Goal: Check status: Check status

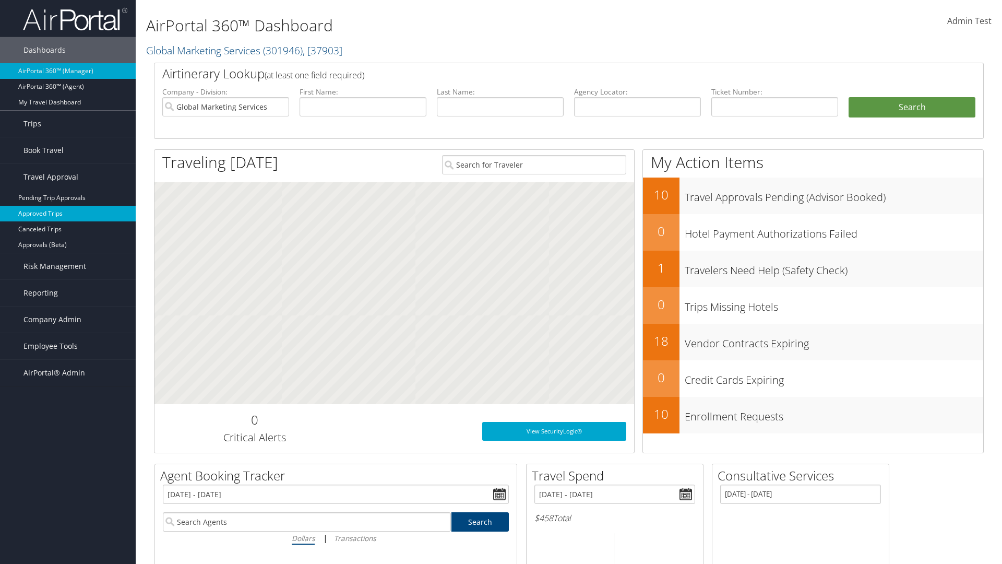
click at [68, 214] on link "Approved Trips" at bounding box center [68, 214] width 136 height 16
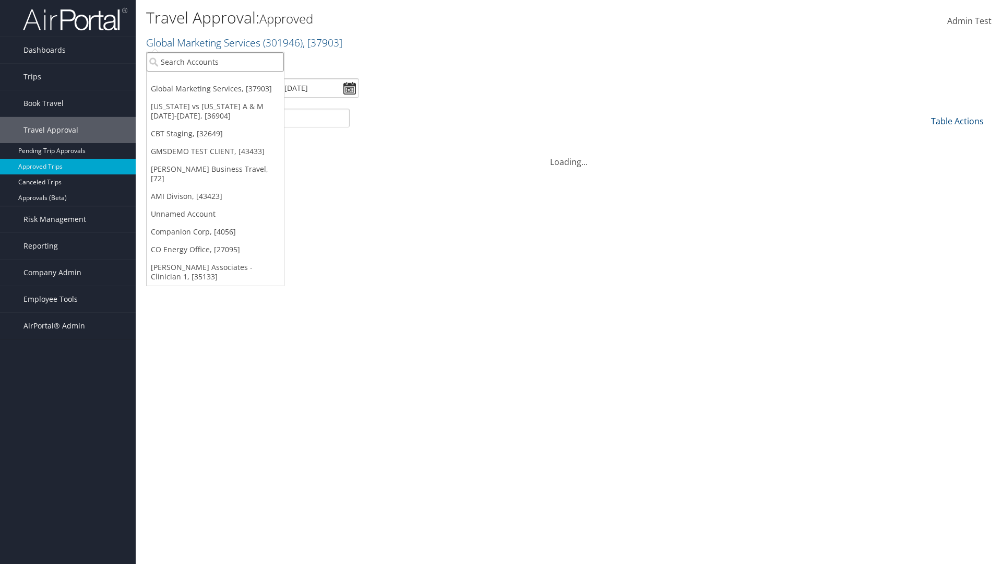
click at [215, 62] on input "search" at bounding box center [215, 61] width 137 height 19
type input "[PERSON_NAME] Business Travel"
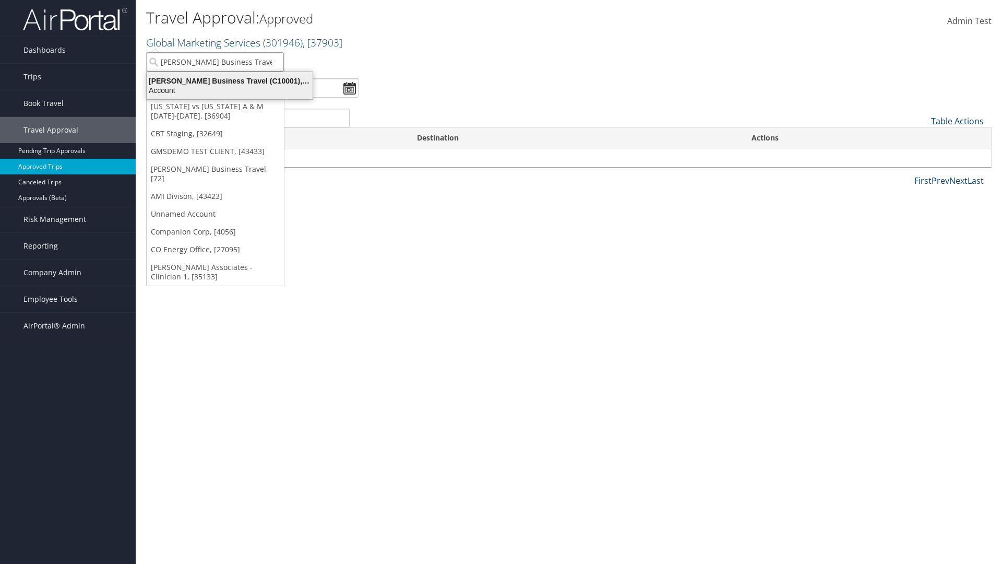
click at [230, 90] on div "Account" at bounding box center [230, 90] width 178 height 9
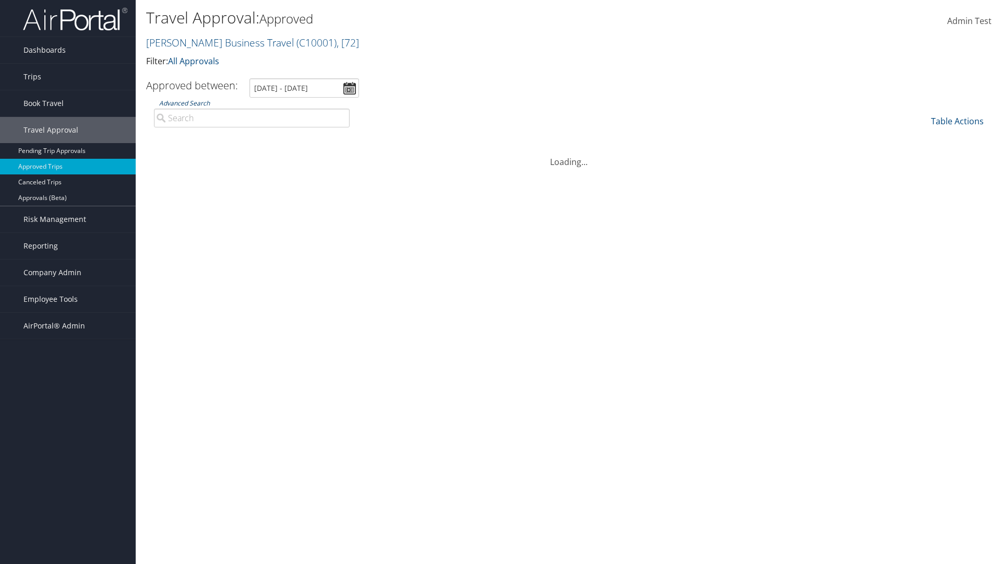
click at [184, 103] on link "Advanced Search" at bounding box center [184, 103] width 51 height 9
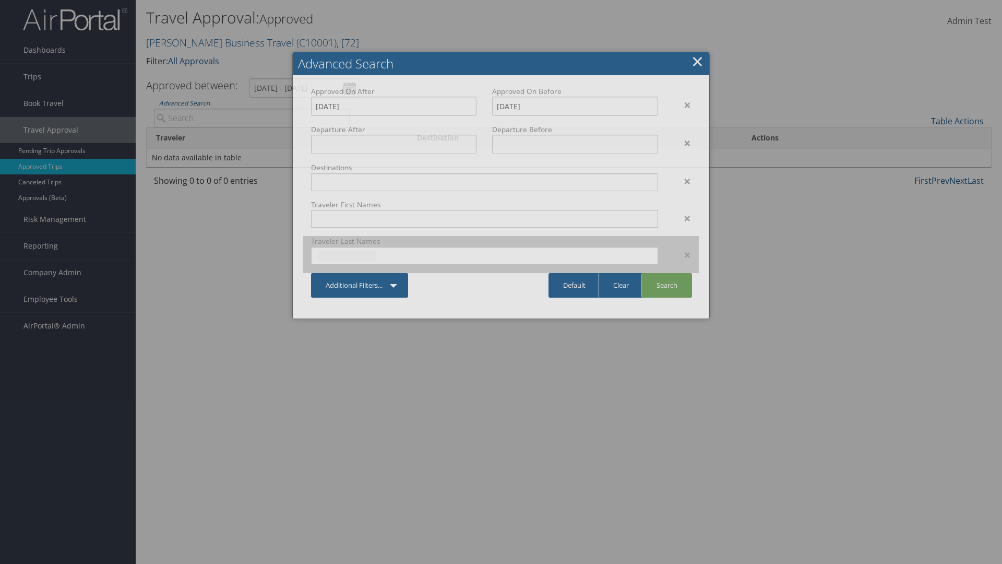
click at [347, 255] on input "text" at bounding box center [347, 256] width 58 height 10
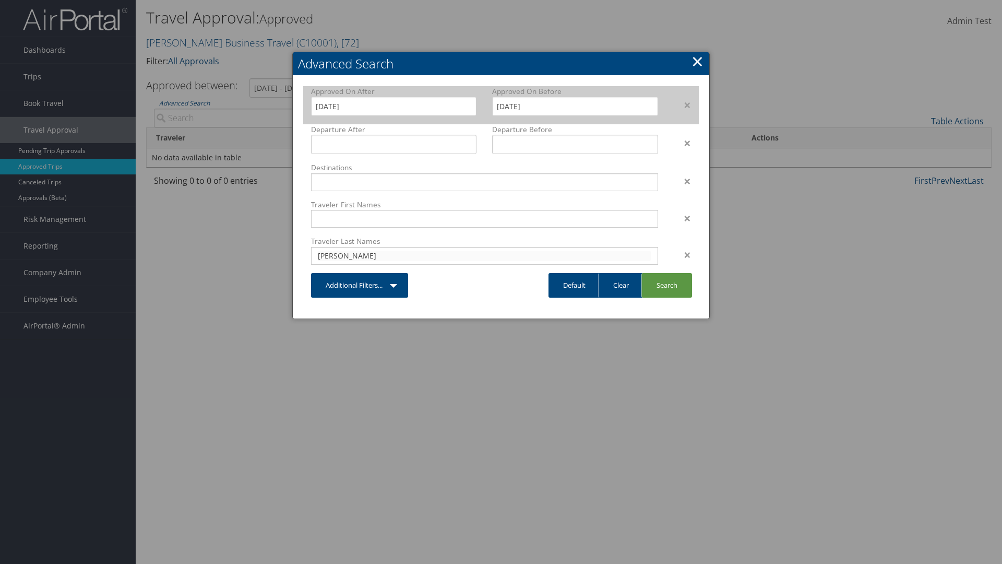
type input "[PERSON_NAME]"
click at [394, 106] on input "[DATE]" at bounding box center [393, 106] width 165 height 19
type input "[PERSON_NAME]"
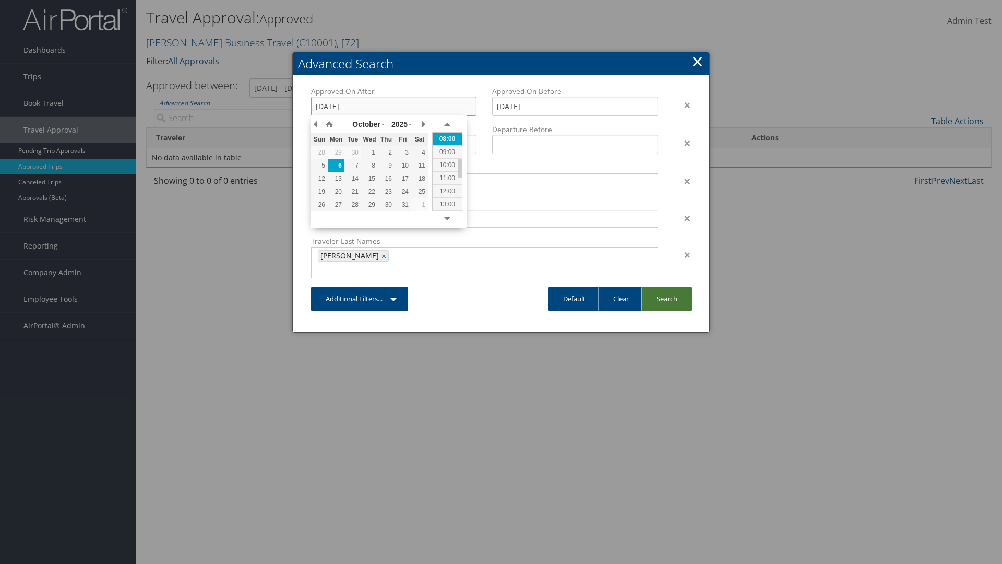
type input "[DATE]"
click at [667, 287] on link "Search" at bounding box center [667, 299] width 51 height 25
